Goal: Complete application form

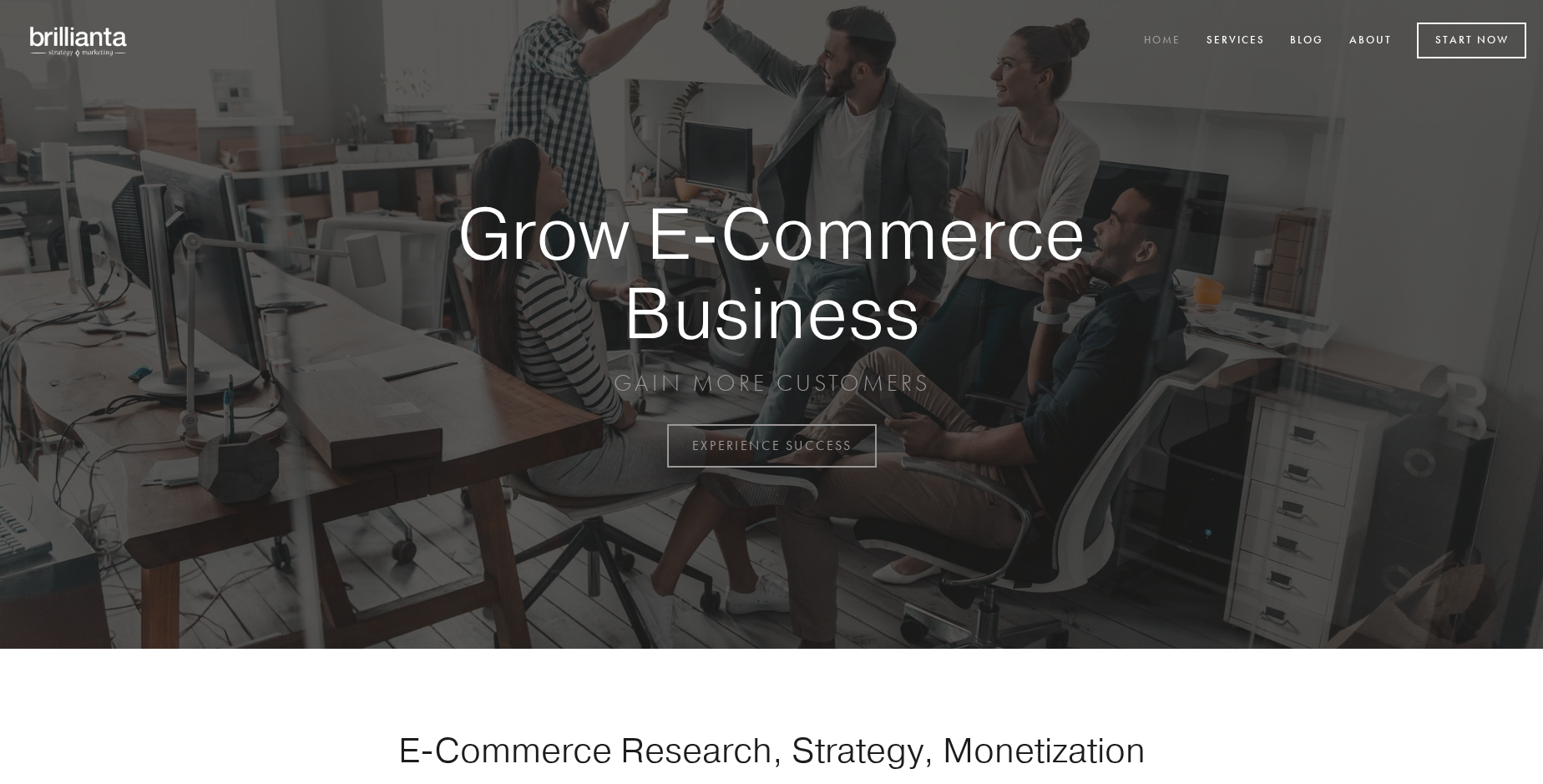
scroll to position [4376, 0]
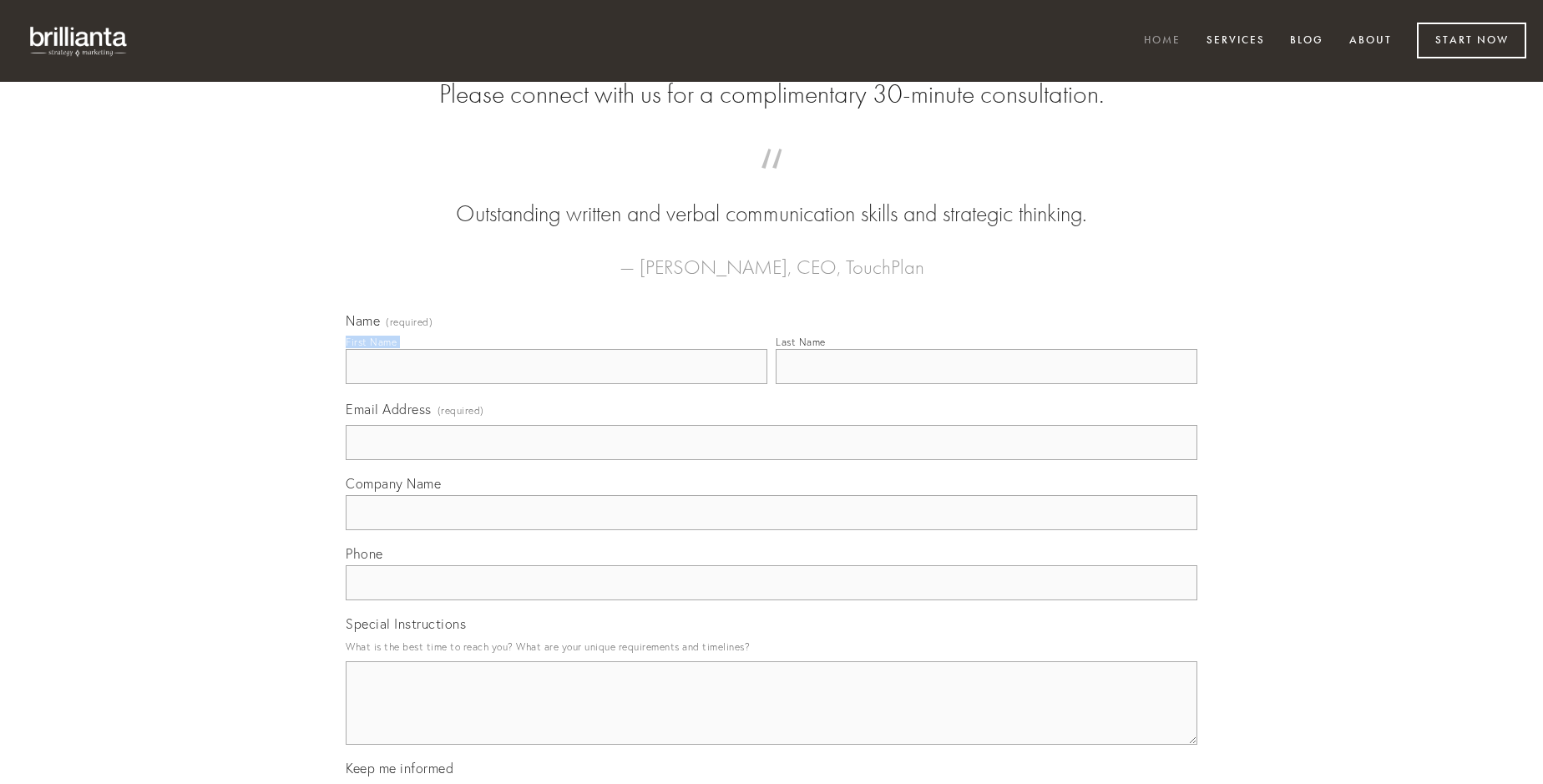
type input "[PERSON_NAME] V"
click at [986, 384] on input "Last Name" at bounding box center [986, 367] width 422 height 35
type input "[PERSON_NAME] V"
click at [772, 460] on input "Email Address (required)" at bounding box center [772, 443] width 852 height 35
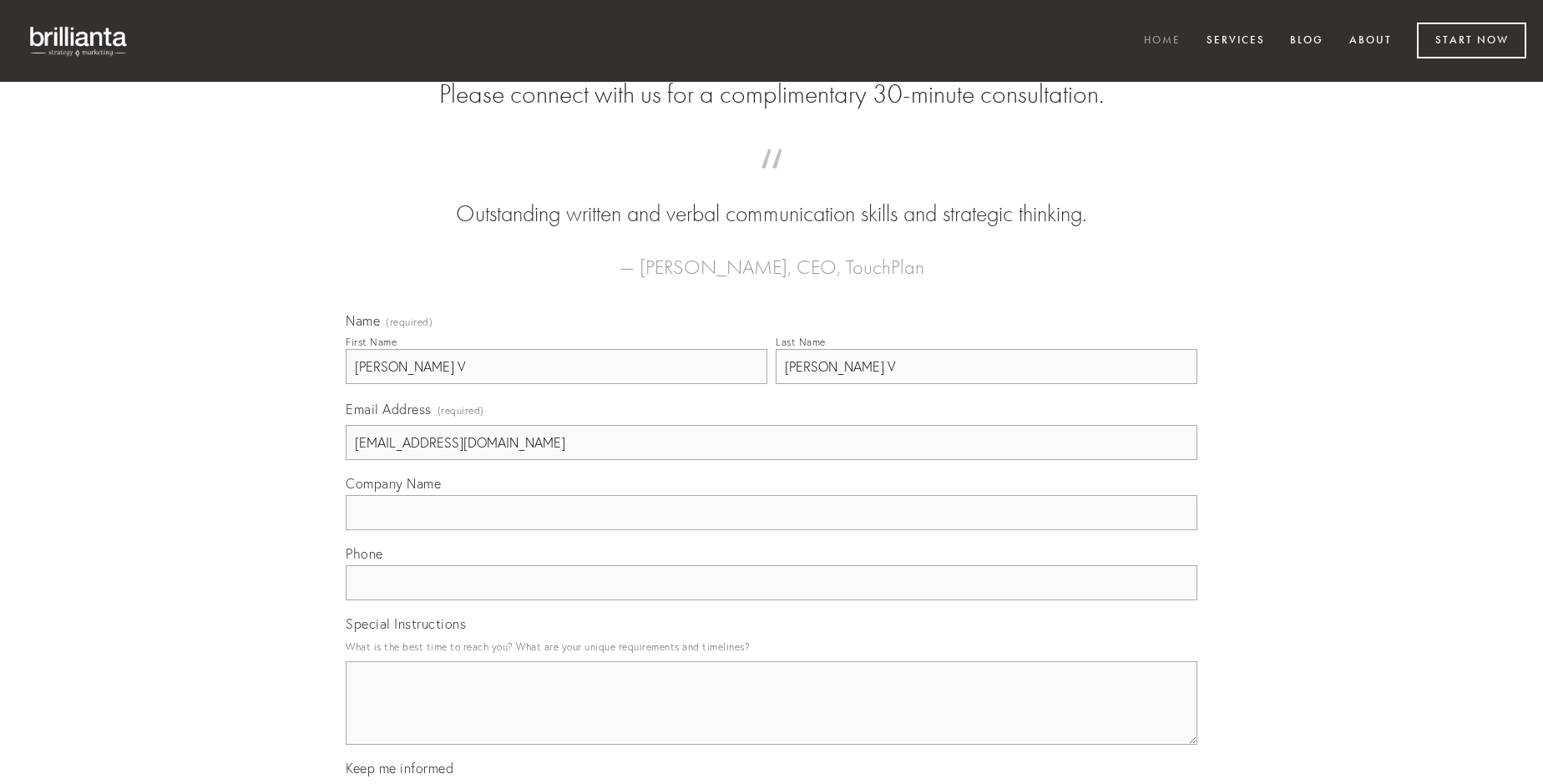
type input "[EMAIL_ADDRESS][DOMAIN_NAME]"
click at [772, 530] on input "Company Name" at bounding box center [772, 513] width 852 height 35
type input "deleniti"
click at [772, 600] on input "text" at bounding box center [772, 583] width 852 height 35
click at [772, 718] on textarea "Special Instructions" at bounding box center [772, 702] width 852 height 84
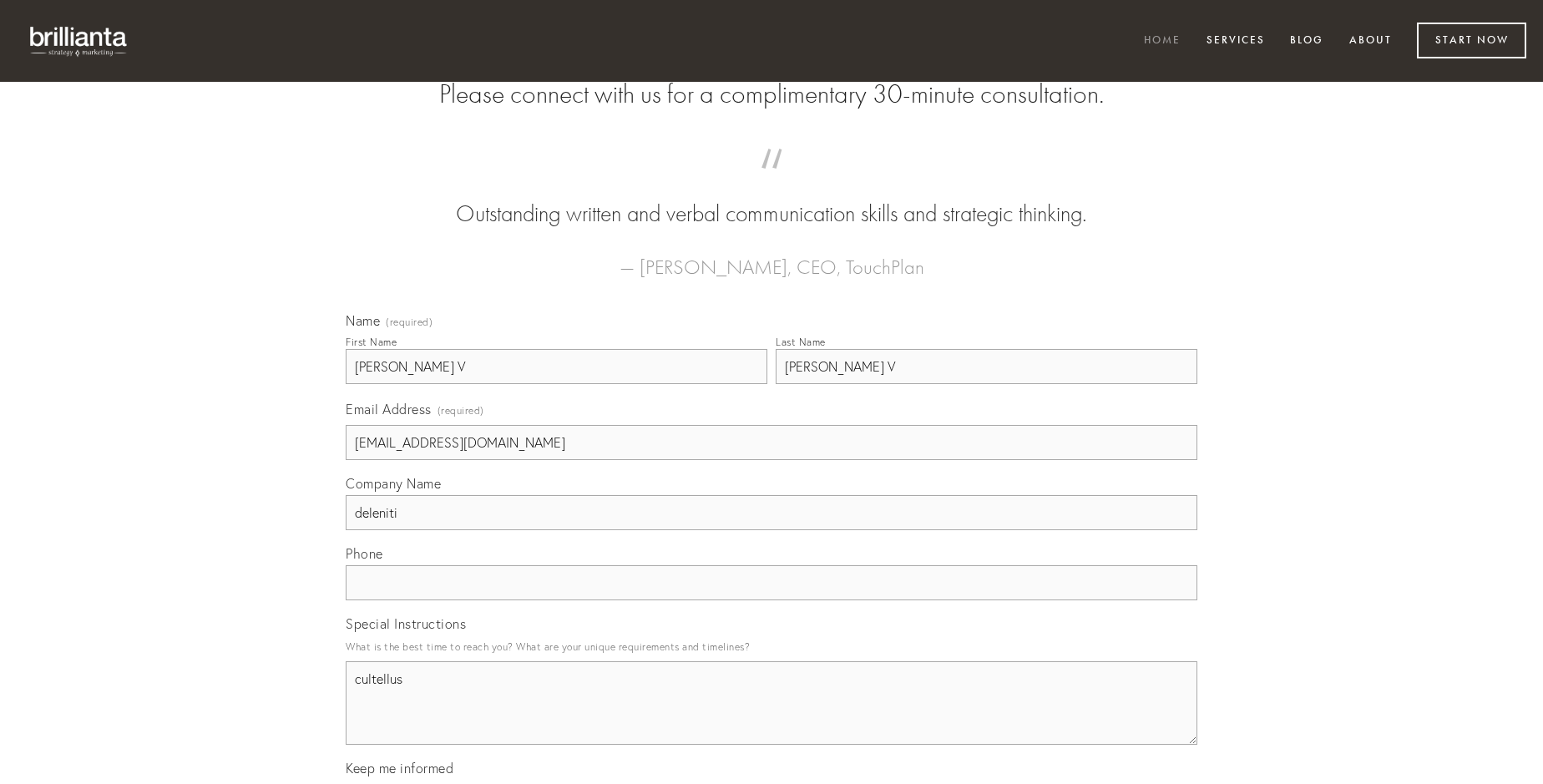
type textarea "cultellus"
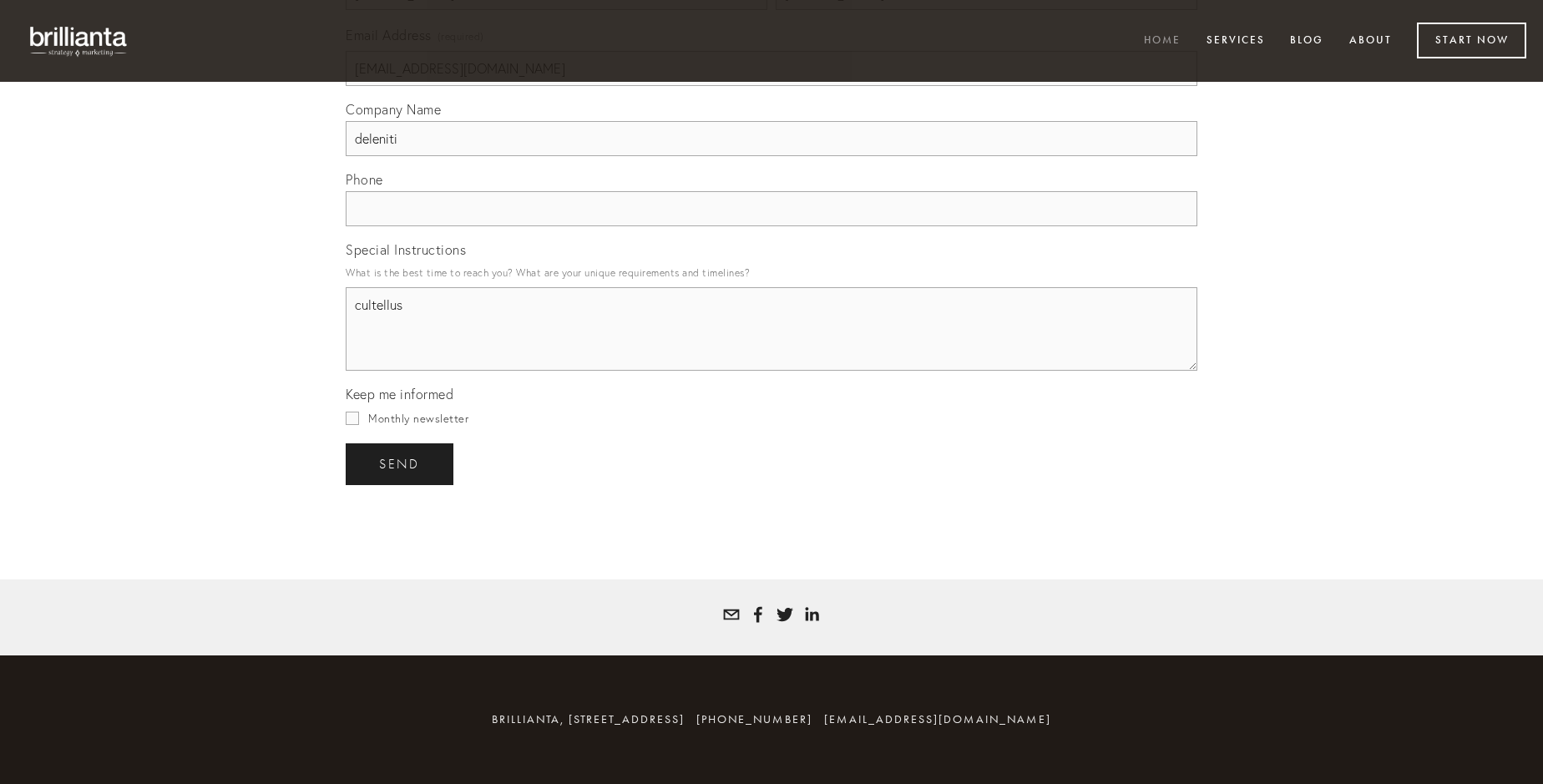
click at [400, 464] on span "send" at bounding box center [400, 464] width 40 height 15
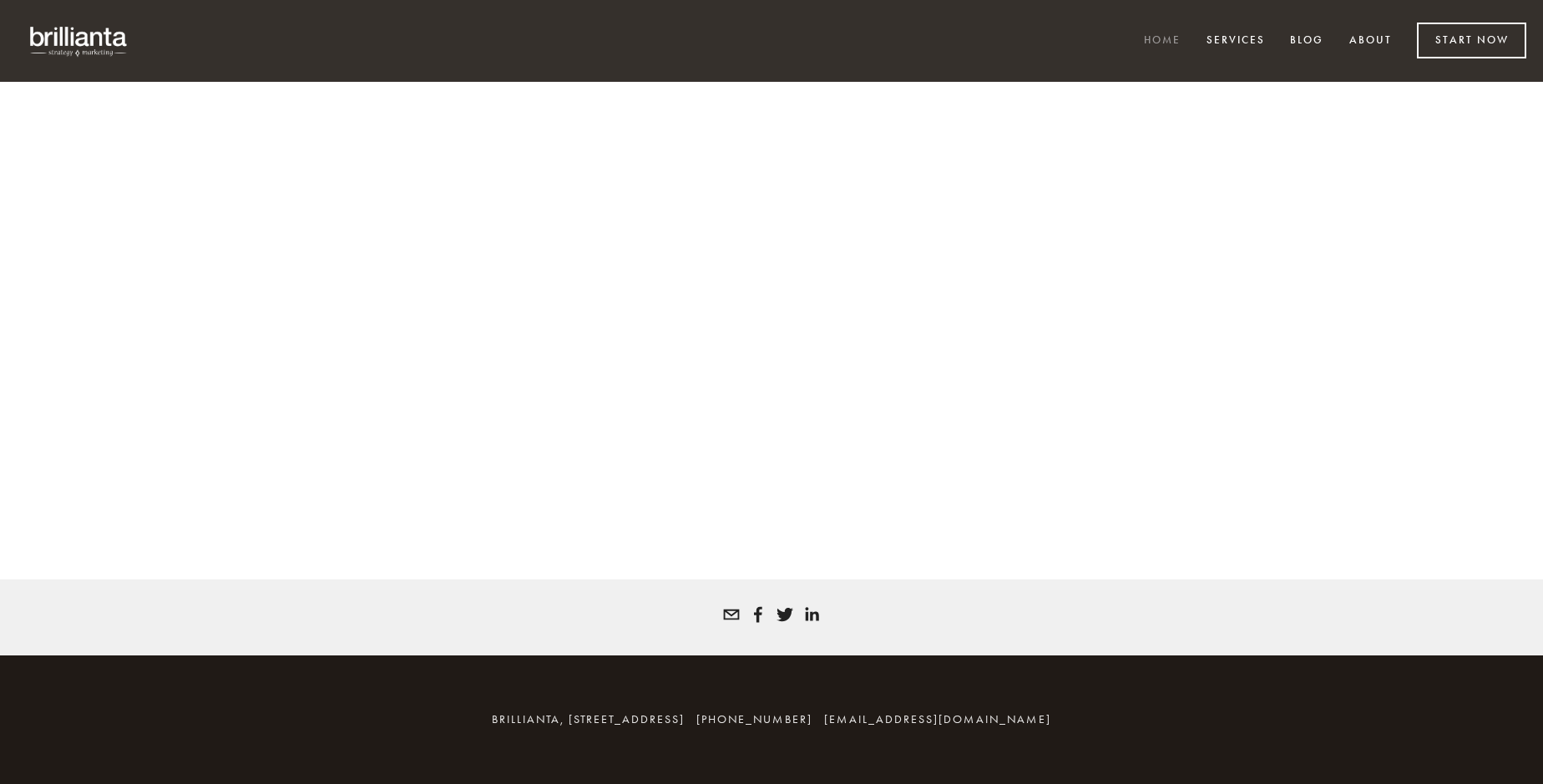
scroll to position [4354, 0]
